Goal: Task Accomplishment & Management: Complete application form

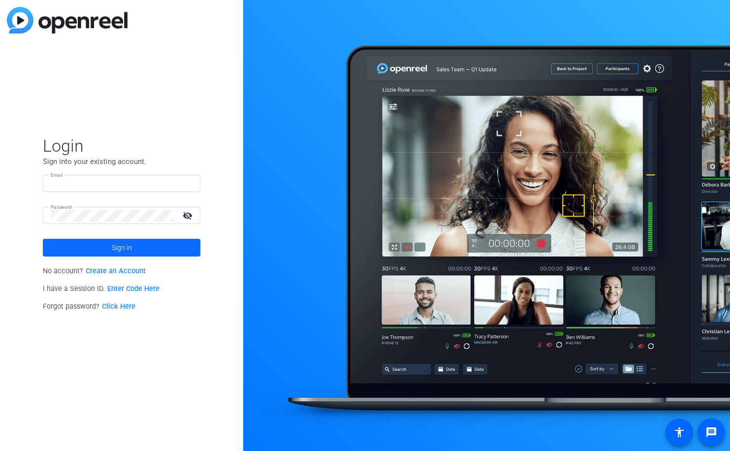
type input "[PERSON_NAME][EMAIL_ADDRESS][PERSON_NAME][DOMAIN_NAME]"
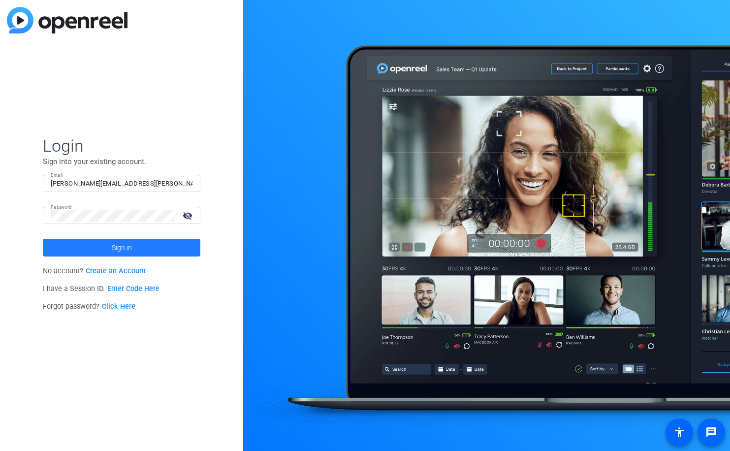
click at [139, 248] on span at bounding box center [122, 248] width 158 height 24
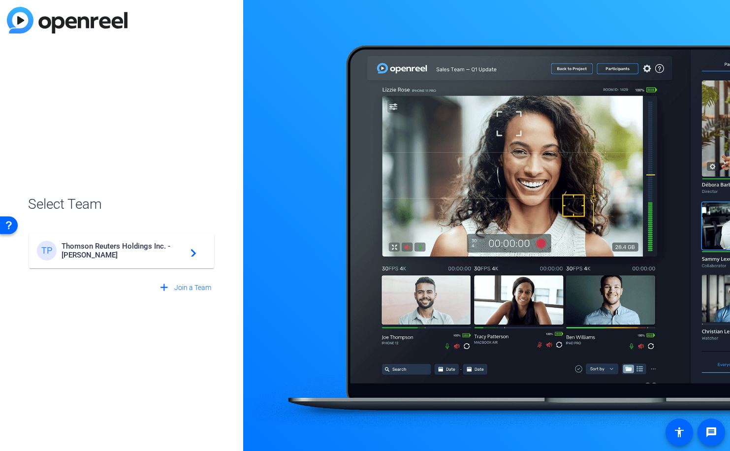
click at [158, 249] on span "Thomson Reuters Holdings Inc. - [PERSON_NAME]" at bounding box center [123, 251] width 123 height 18
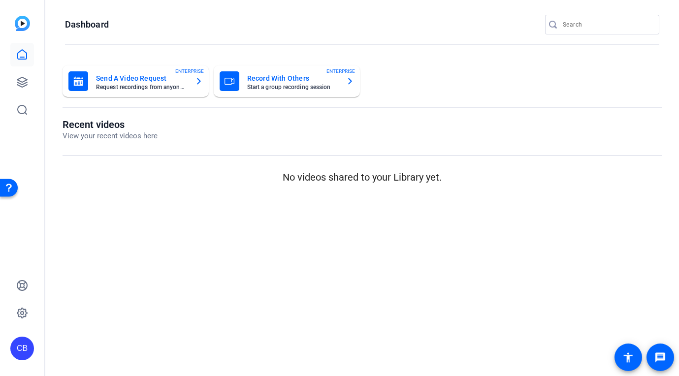
click at [165, 84] on mat-card-subtitle "Request recordings from anyone, anywhere" at bounding box center [141, 87] width 91 height 6
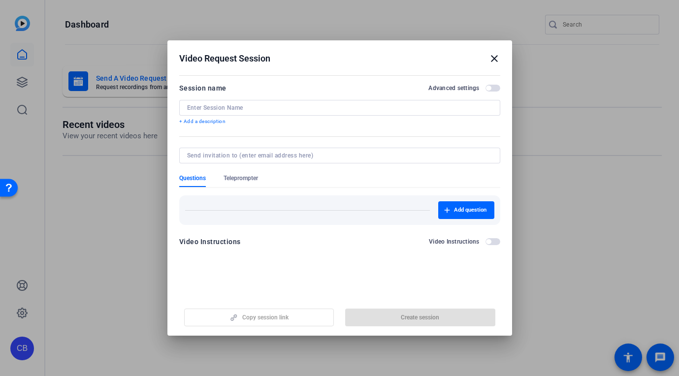
click at [493, 55] on mat-icon "close" at bounding box center [494, 59] width 12 height 12
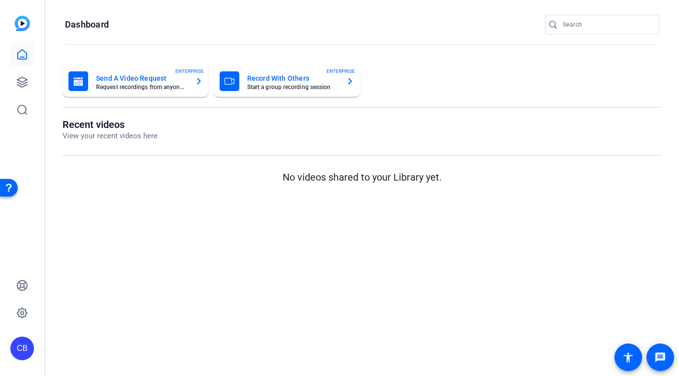
click at [301, 78] on mat-card-title "Record With Others" at bounding box center [292, 78] width 91 height 12
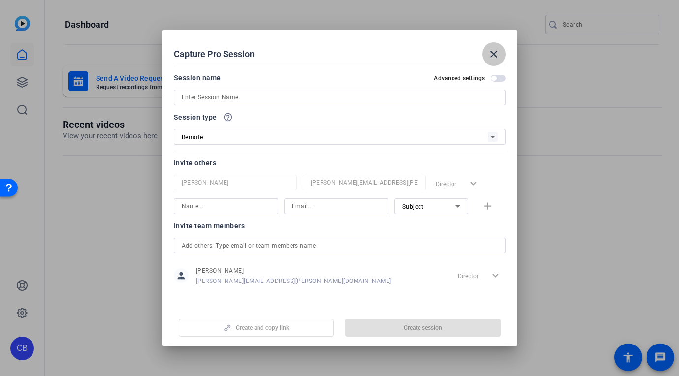
click at [500, 54] on span at bounding box center [494, 54] width 24 height 24
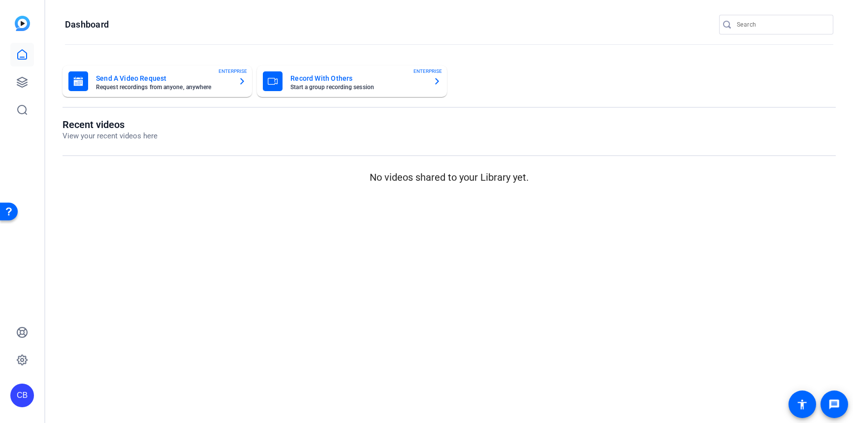
click at [439, 83] on icon "button" at bounding box center [437, 81] width 8 height 12
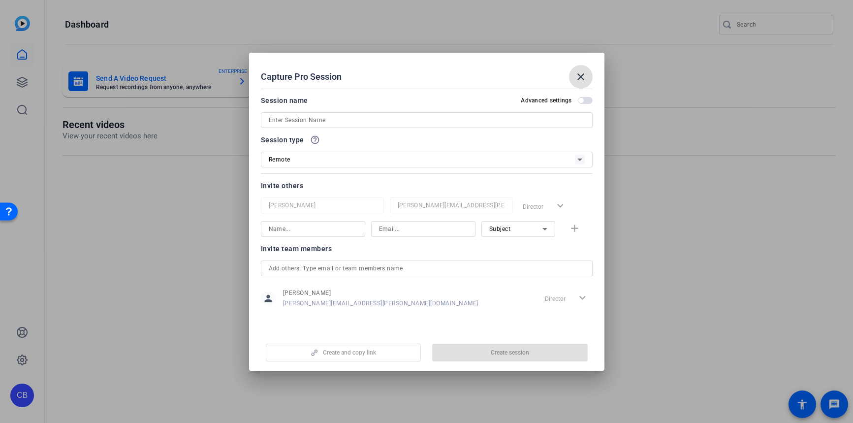
click at [582, 99] on span "button" at bounding box center [580, 100] width 5 height 5
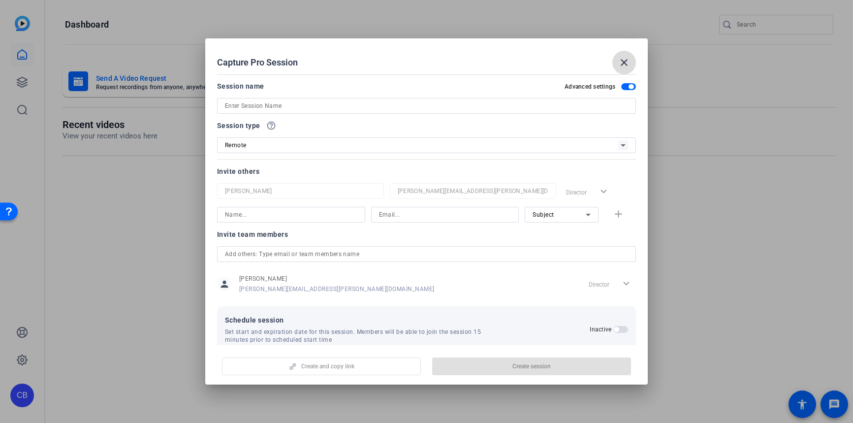
click at [628, 62] on mat-icon "close" at bounding box center [624, 63] width 12 height 12
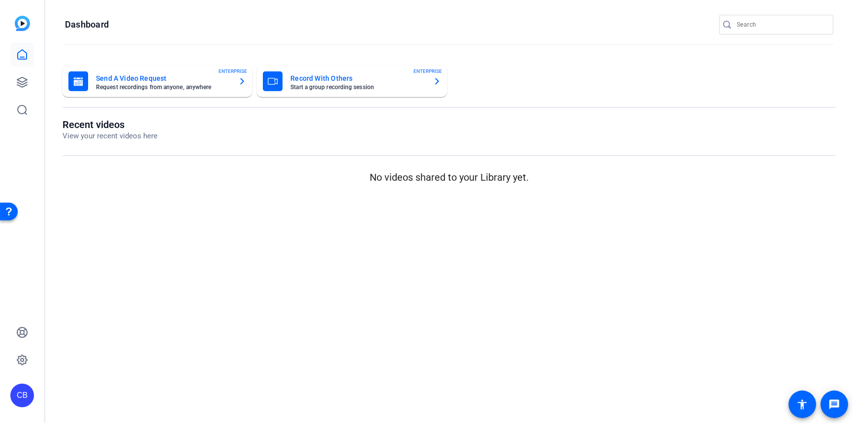
click at [112, 81] on mat-card-title "Send A Video Request" at bounding box center [163, 78] width 134 height 12
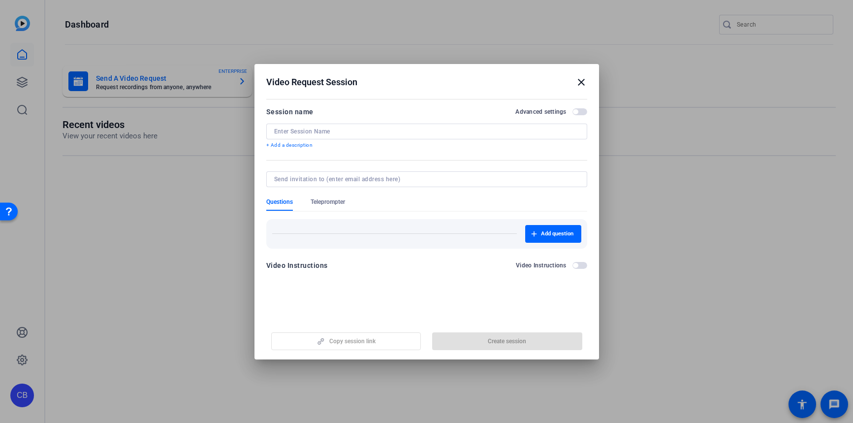
click at [577, 111] on span "button" at bounding box center [575, 111] width 5 height 5
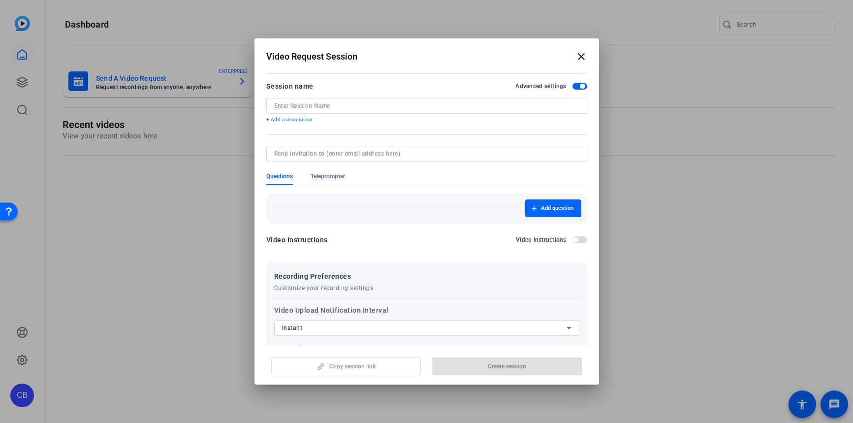
click at [582, 57] on mat-icon "close" at bounding box center [581, 57] width 12 height 12
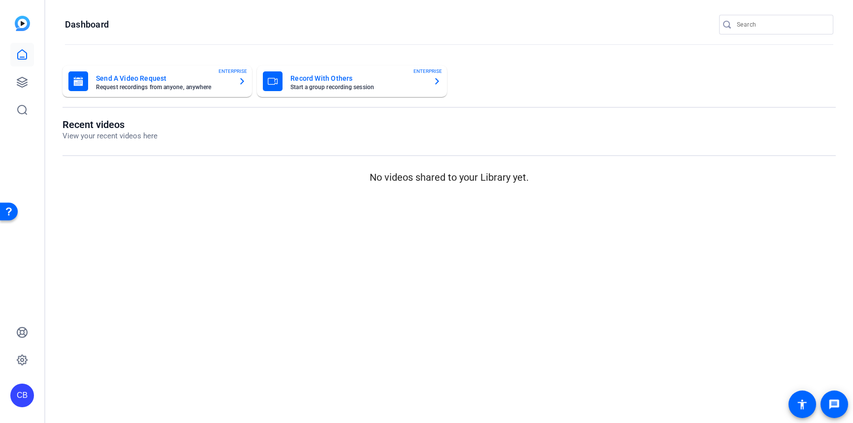
click at [340, 79] on mat-card-title "Record With Others" at bounding box center [357, 78] width 134 height 12
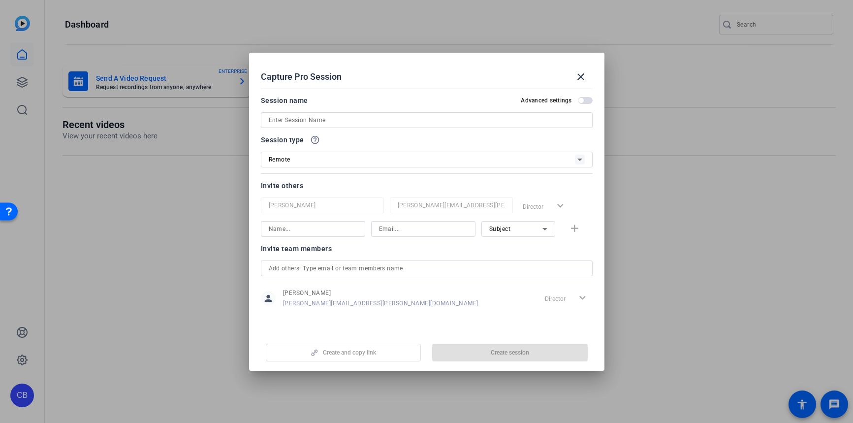
click at [584, 99] on span "button" at bounding box center [585, 100] width 15 height 7
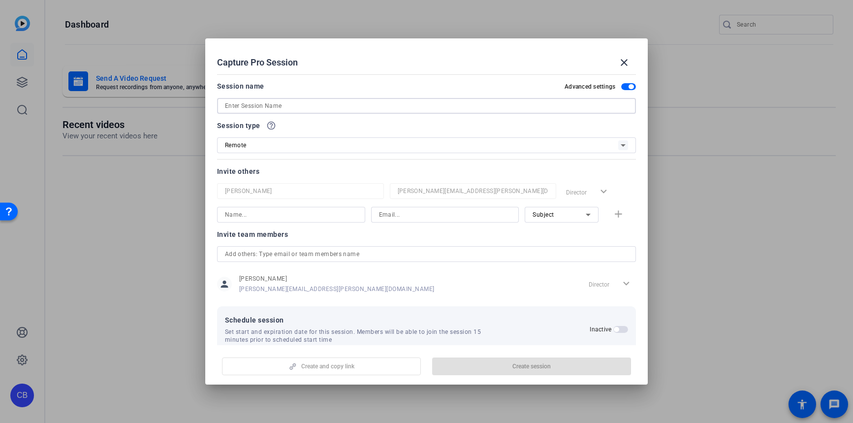
click at [256, 105] on input at bounding box center [427, 106] width 404 height 12
paste input "Myth Busters"
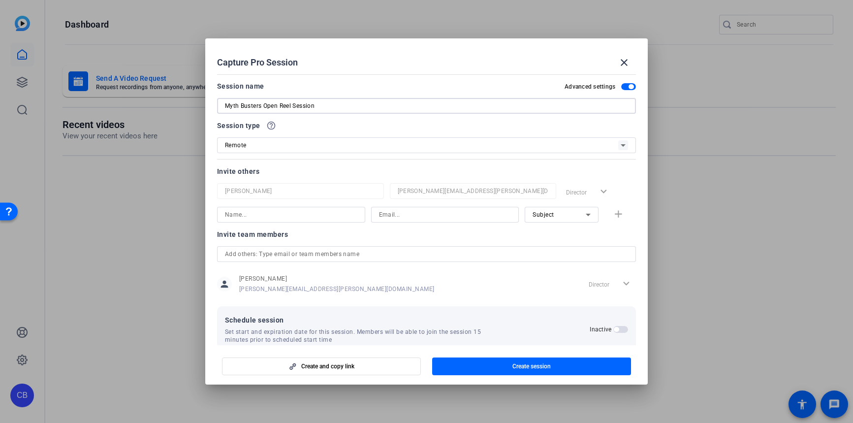
type input "Myth Busters Open Reel Session"
click at [368, 128] on div "Session type help_outline" at bounding box center [426, 126] width 419 height 12
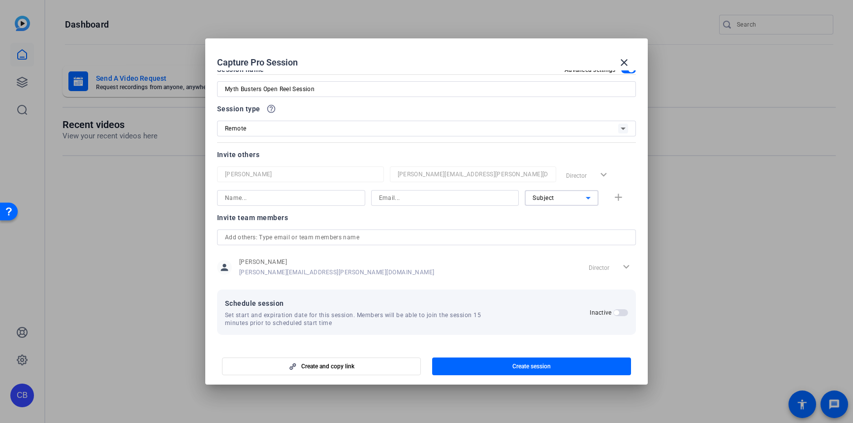
click at [588, 197] on icon at bounding box center [588, 198] width 5 height 2
drag, startPoint x: 630, startPoint y: 170, endPoint x: 470, endPoint y: 194, distance: 161.3
click at [629, 170] on div at bounding box center [426, 211] width 853 height 423
click at [396, 200] on input at bounding box center [445, 198] width 132 height 12
paste input "[PERSON_NAME][EMAIL_ADDRESS][PERSON_NAME][DOMAIN_NAME]"
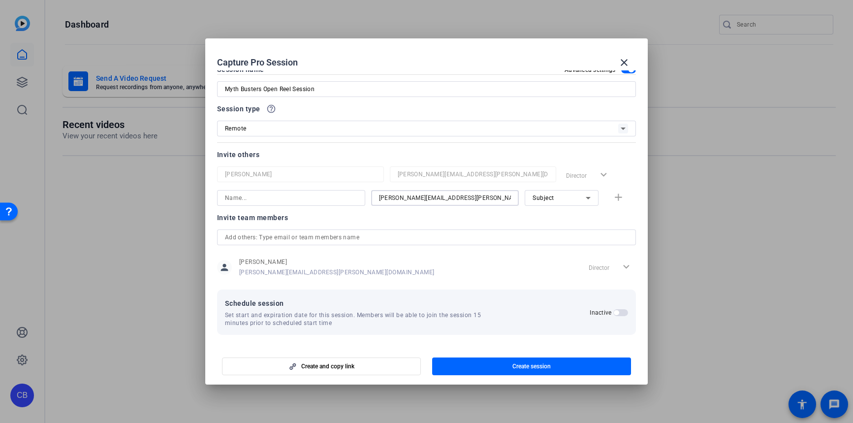
type input "[PERSON_NAME][EMAIL_ADDRESS][PERSON_NAME][DOMAIN_NAME]"
click at [276, 196] on input at bounding box center [291, 198] width 132 height 12
type input "c"
type input "[PERSON_NAME]"
click at [619, 199] on mat-icon "add" at bounding box center [618, 198] width 12 height 12
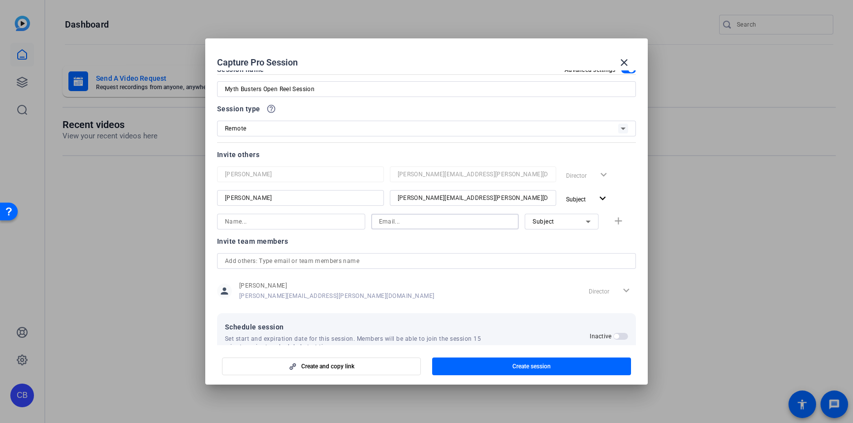
click at [394, 222] on input at bounding box center [445, 222] width 132 height 12
paste input "[PERSON_NAME][EMAIL_ADDRESS][DOMAIN_NAME]"
type input "[PERSON_NAME][EMAIL_ADDRESS][DOMAIN_NAME]"
click at [267, 225] on input at bounding box center [291, 222] width 132 height 12
type input "[PERSON_NAME]"
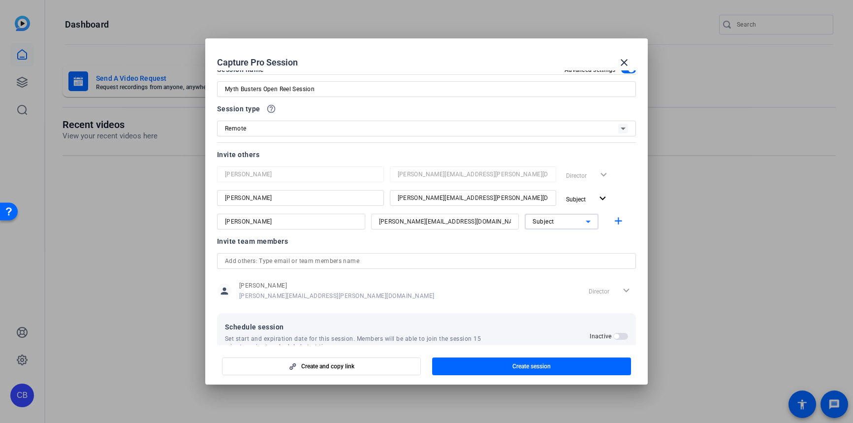
click at [583, 221] on icon at bounding box center [588, 222] width 12 height 12
click at [545, 258] on span "Watcher" at bounding box center [543, 257] width 24 height 12
click at [617, 222] on mat-icon "add" at bounding box center [618, 221] width 12 height 12
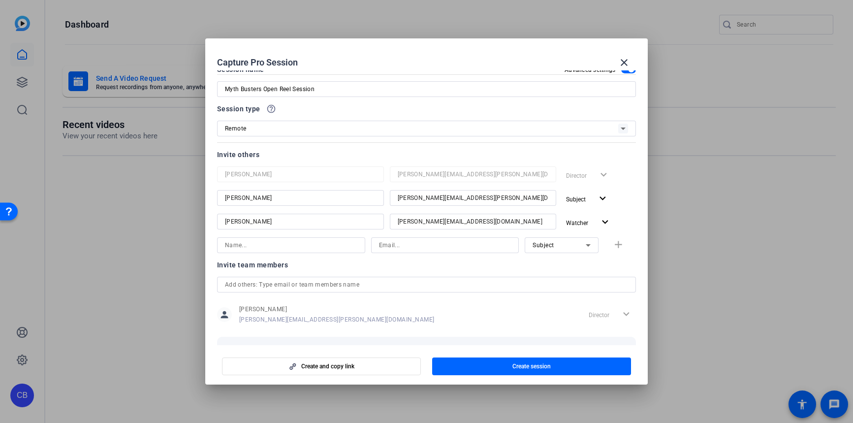
click at [284, 248] on input at bounding box center [291, 245] width 132 height 12
paste input "[PERSON_NAME]"
type input "[PERSON_NAME]"
click at [396, 245] on input at bounding box center [445, 245] width 132 height 12
paste input "[PERSON_NAME][EMAIL_ADDRESS][PERSON_NAME][DOMAIN_NAME]"
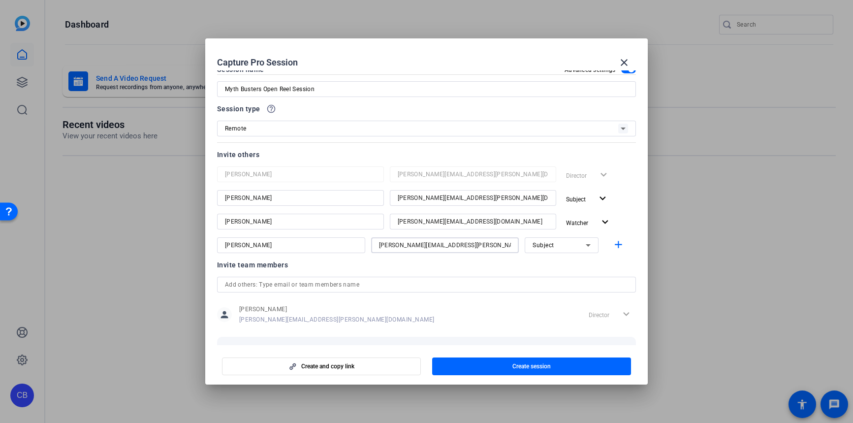
type input "[PERSON_NAME][EMAIL_ADDRESS][PERSON_NAME][DOMAIN_NAME]"
click at [580, 247] on div "Subject" at bounding box center [559, 245] width 53 height 12
drag, startPoint x: 562, startPoint y: 278, endPoint x: 587, endPoint y: 273, distance: 25.1
click at [562, 278] on mat-option "Watcher" at bounding box center [560, 280] width 74 height 16
click at [620, 247] on mat-icon "add" at bounding box center [618, 245] width 12 height 12
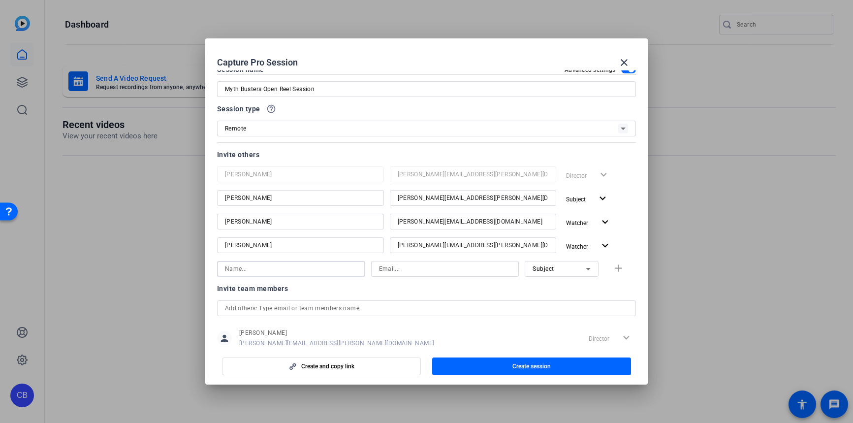
click at [267, 268] on input at bounding box center [291, 269] width 132 height 12
drag, startPoint x: 416, startPoint y: 270, endPoint x: 427, endPoint y: 272, distance: 11.1
click at [416, 270] on input at bounding box center [445, 269] width 132 height 12
paste input "[PERSON_NAME][EMAIL_ADDRESS][PERSON_NAME][DOMAIN_NAME]"
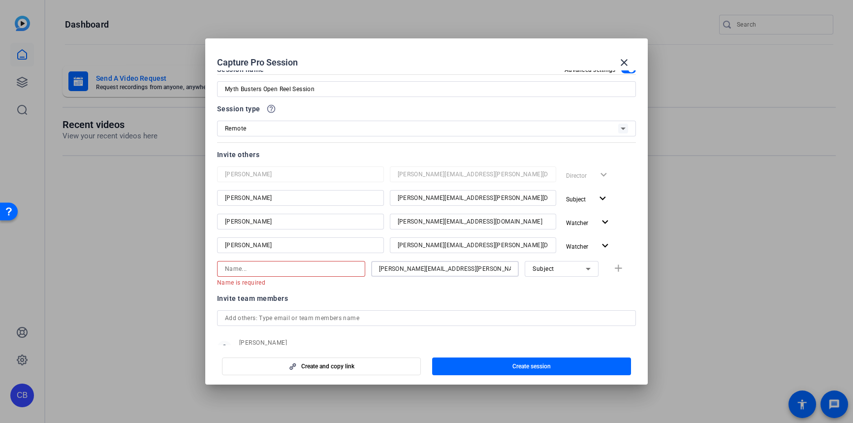
type input "[PERSON_NAME][EMAIL_ADDRESS][PERSON_NAME][DOMAIN_NAME]"
click at [265, 270] on input at bounding box center [291, 269] width 132 height 12
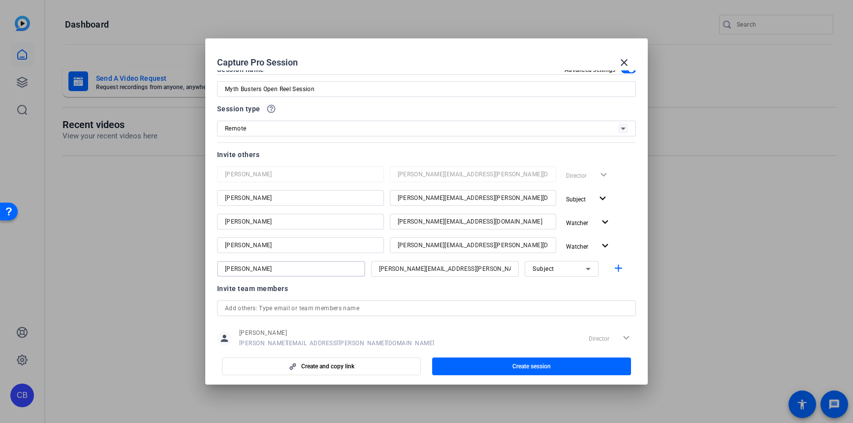
type input "[PERSON_NAME]"
click at [589, 270] on icon at bounding box center [588, 269] width 12 height 12
click at [559, 288] on span "Collaborator" at bounding box center [549, 288] width 36 height 12
click at [616, 270] on mat-icon "add" at bounding box center [618, 268] width 12 height 12
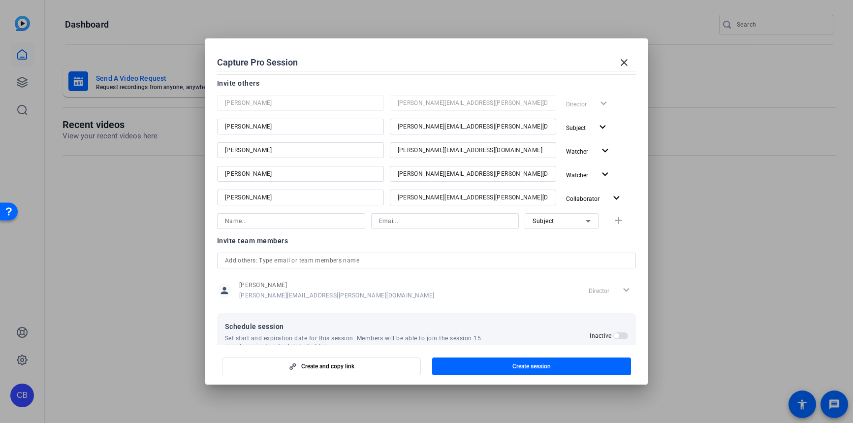
scroll to position [111, 0]
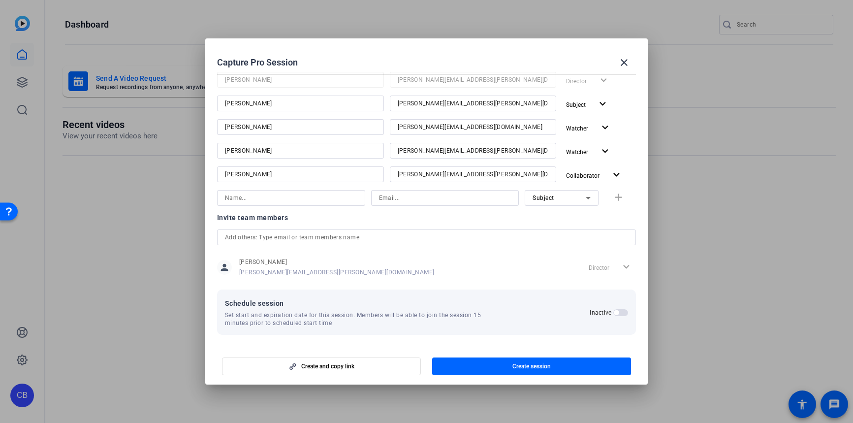
click at [614, 313] on span "button" at bounding box center [616, 312] width 5 height 5
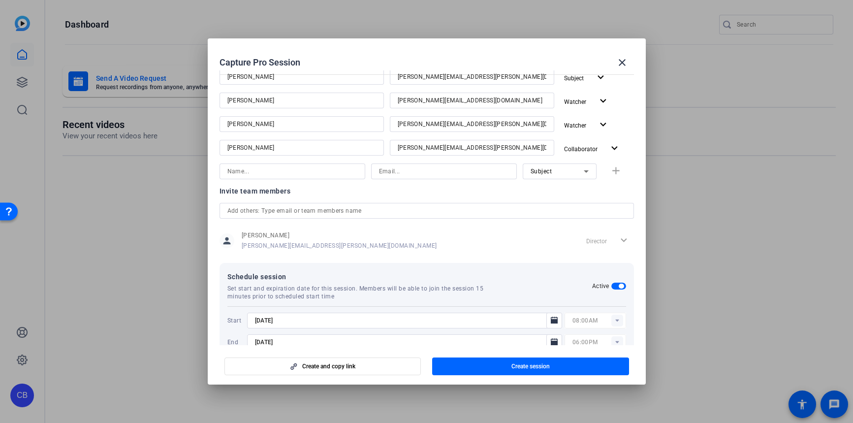
scroll to position [161, 0]
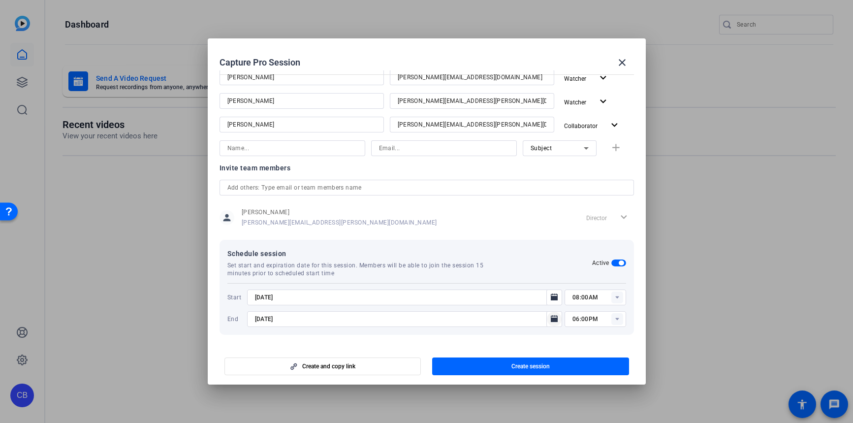
click at [554, 318] on icon "Open calendar" at bounding box center [554, 318] width 7 height 7
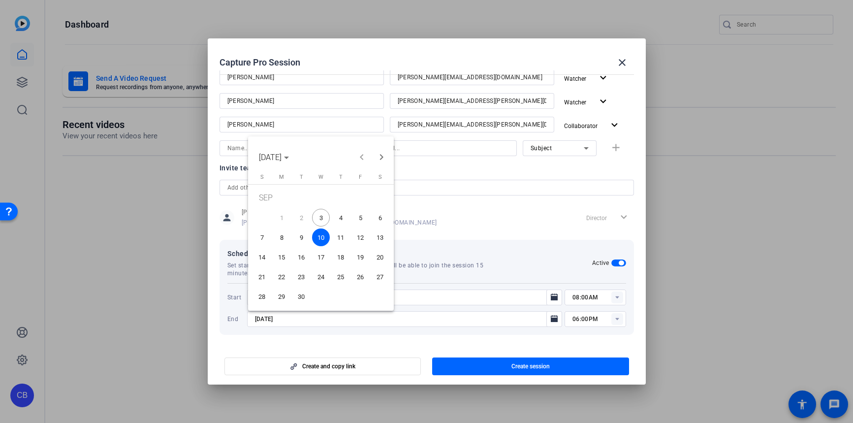
click at [320, 216] on span "3" at bounding box center [321, 218] width 18 height 18
type input "[DATE]"
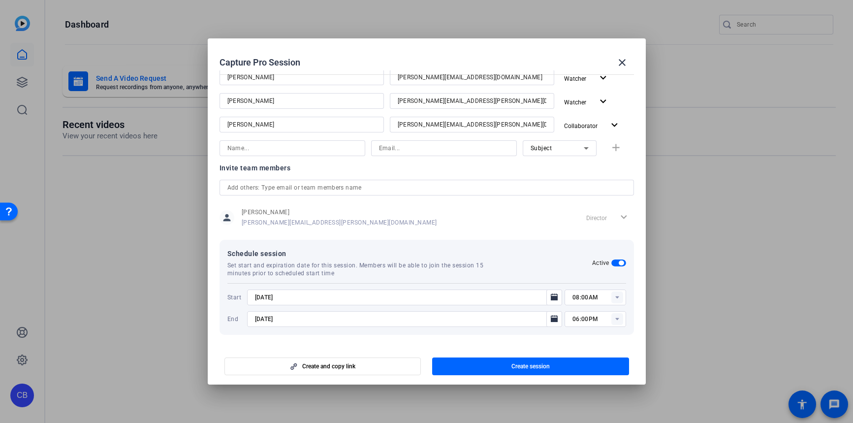
click at [617, 296] on icon at bounding box center [616, 297] width 3 height 2
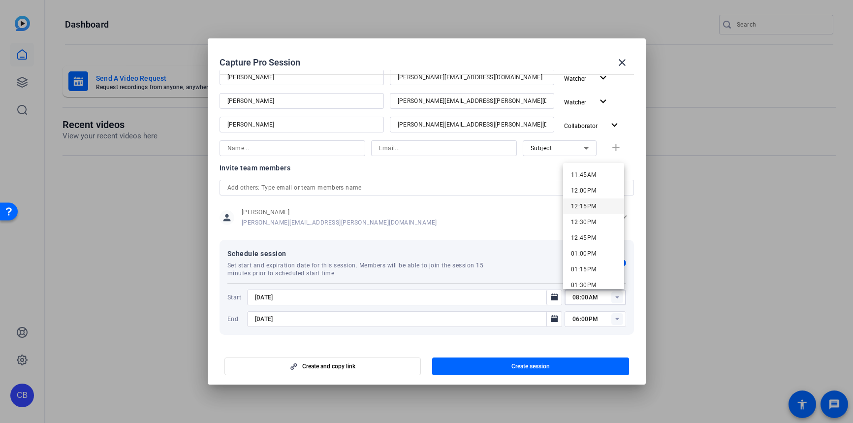
click at [592, 209] on span "12:15PM" at bounding box center [584, 206] width 26 height 7
type input "12:15PM"
click at [616, 320] on rect at bounding box center [617, 319] width 12 height 12
drag, startPoint x: 596, startPoint y: 345, endPoint x: 602, endPoint y: 331, distance: 14.8
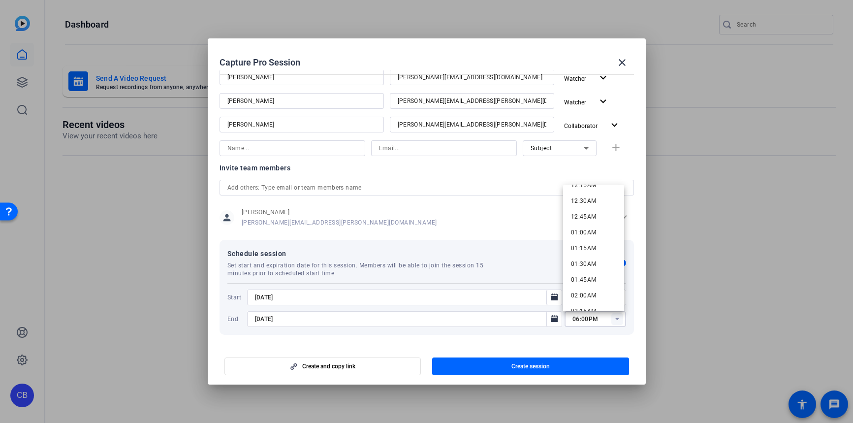
click at [596, 345] on mat-dialog-actions "Create and copy link Create session" at bounding box center [427, 364] width 438 height 39
click at [615, 321] on rect at bounding box center [617, 319] width 12 height 12
click at [590, 268] on span "01:30PM" at bounding box center [584, 271] width 26 height 7
type input "01:30PM"
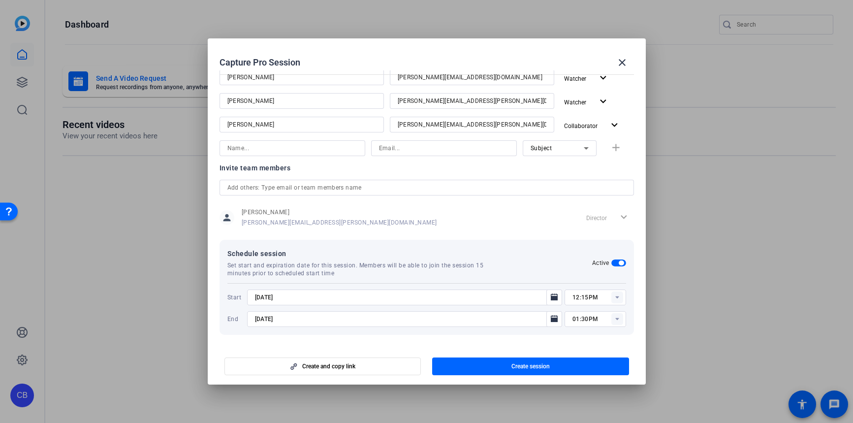
click at [586, 335] on div at bounding box center [596, 332] width 62 height 11
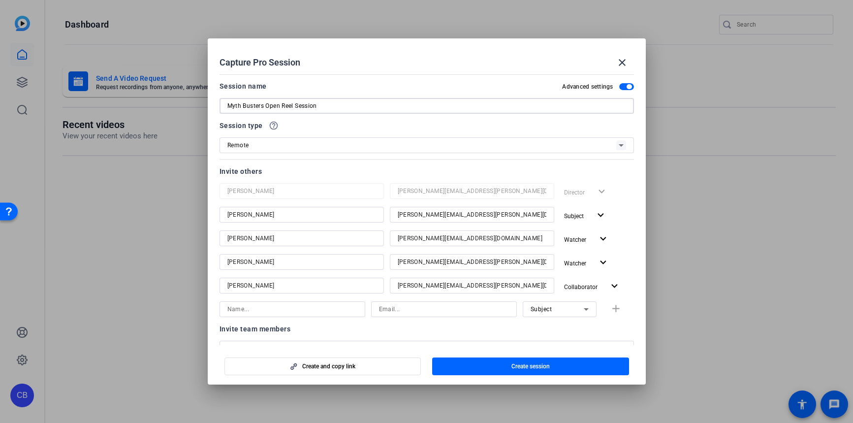
click at [229, 107] on input "Myth Busters Open Reel Session" at bounding box center [426, 106] width 399 height 12
paste input "TR6149839"
drag, startPoint x: 361, startPoint y: 106, endPoint x: 185, endPoint y: 98, distance: 176.9
click at [185, 98] on div "Capture Pro Session close Session name Advanced settings TR6149839 | Myth Buste…" at bounding box center [426, 211] width 853 height 423
type input "TR6149839 | Myth Busters Open Reel Session"
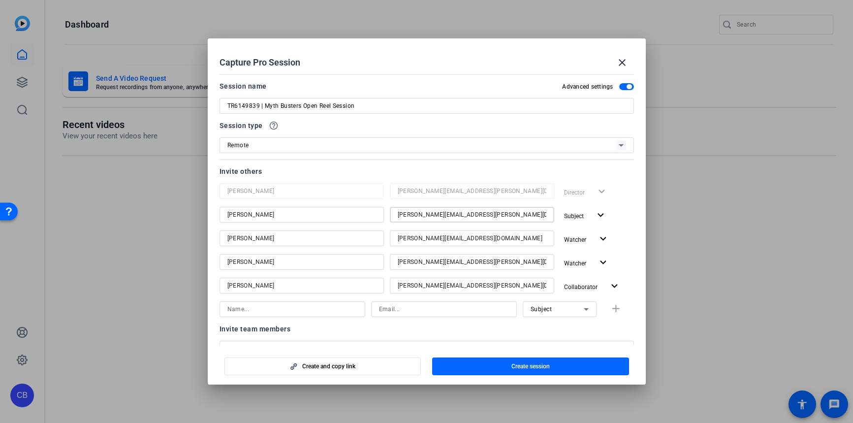
drag, startPoint x: 501, startPoint y: 216, endPoint x: 397, endPoint y: 207, distance: 104.2
click at [398, 207] on div "[PERSON_NAME][EMAIL_ADDRESS][PERSON_NAME][DOMAIN_NAME]" at bounding box center [472, 215] width 149 height 16
drag, startPoint x: 503, startPoint y: 238, endPoint x: 391, endPoint y: 237, distance: 112.3
click at [391, 237] on div "[PERSON_NAME][EMAIL_ADDRESS][DOMAIN_NAME]" at bounding box center [472, 238] width 164 height 16
drag, startPoint x: 507, startPoint y: 262, endPoint x: 388, endPoint y: 264, distance: 118.2
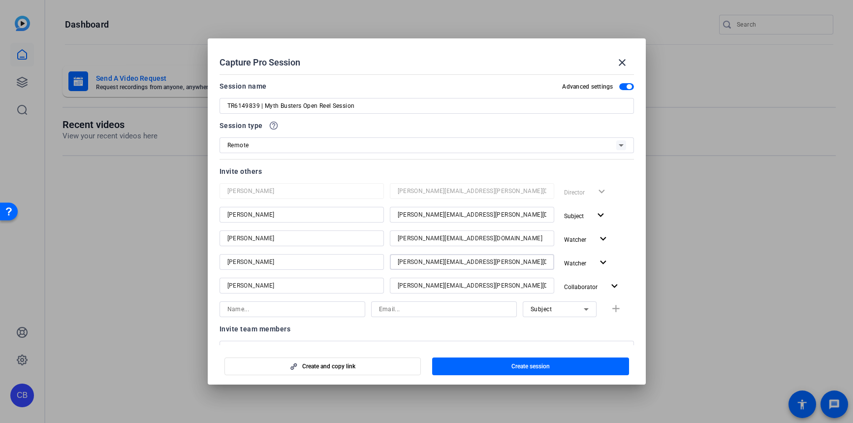
click at [389, 264] on div "[PERSON_NAME] [PERSON_NAME][EMAIL_ADDRESS][PERSON_NAME][DOMAIN_NAME] Watcher ex…" at bounding box center [427, 263] width 415 height 18
click at [501, 262] on input "[PERSON_NAME][EMAIL_ADDRESS][PERSON_NAME][DOMAIN_NAME]" at bounding box center [472, 262] width 149 height 12
drag, startPoint x: 481, startPoint y: 262, endPoint x: 365, endPoint y: 261, distance: 116.2
click at [365, 261] on div "[PERSON_NAME] [PERSON_NAME][EMAIL_ADDRESS][PERSON_NAME][DOMAIN_NAME] Watcher ex…" at bounding box center [427, 263] width 415 height 18
drag, startPoint x: 514, startPoint y: 286, endPoint x: 373, endPoint y: 283, distance: 140.8
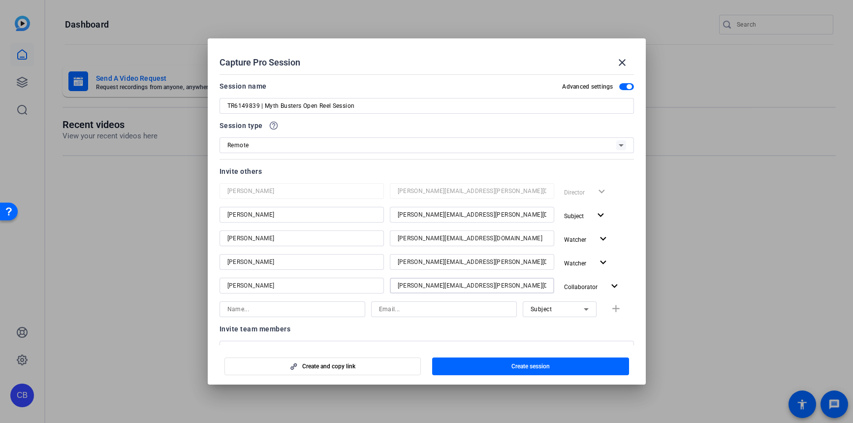
click at [373, 283] on div "[PERSON_NAME] [PERSON_NAME][EMAIL_ADDRESS][PERSON_NAME][DOMAIN_NAME] Collaborat…" at bounding box center [427, 287] width 415 height 18
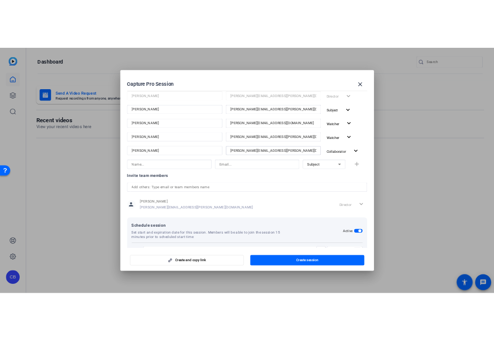
scroll to position [161, 0]
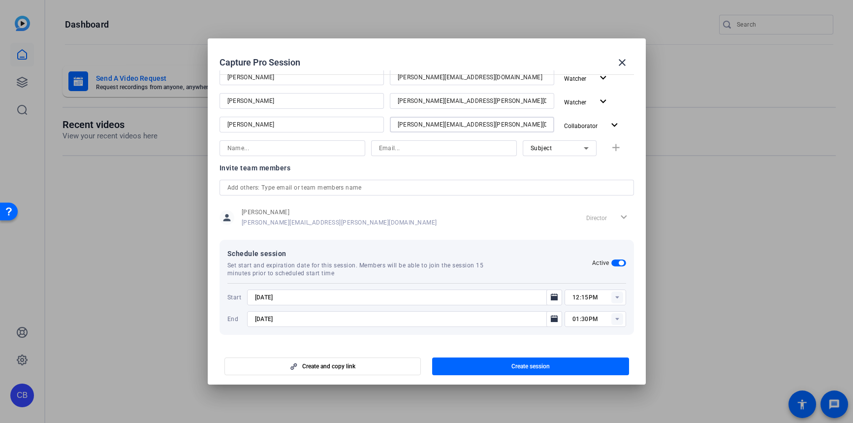
click at [530, 366] on span "Create session" at bounding box center [530, 366] width 38 height 8
